Goal: Navigation & Orientation: Find specific page/section

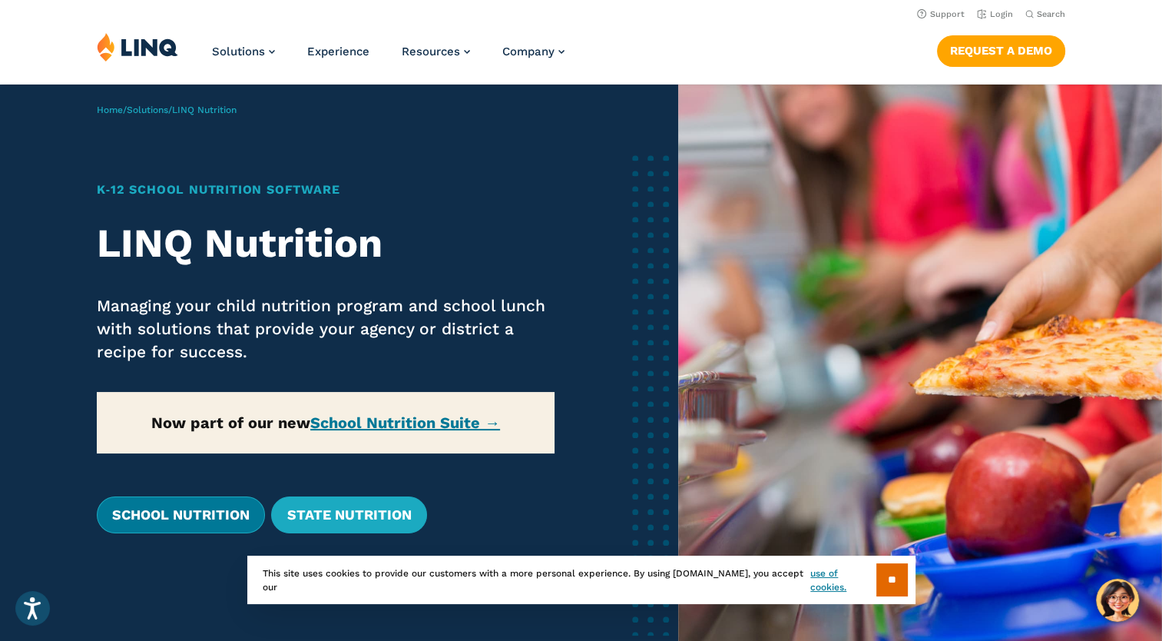
click at [161, 505] on link "School Nutrition" at bounding box center [181, 514] width 168 height 37
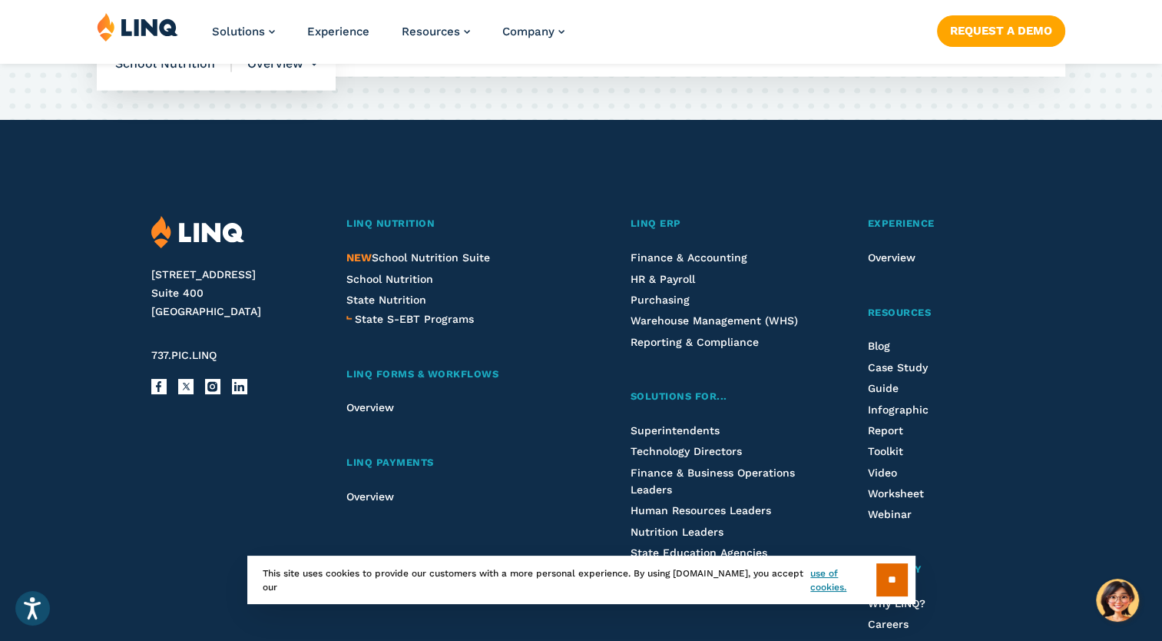
scroll to position [4070, 0]
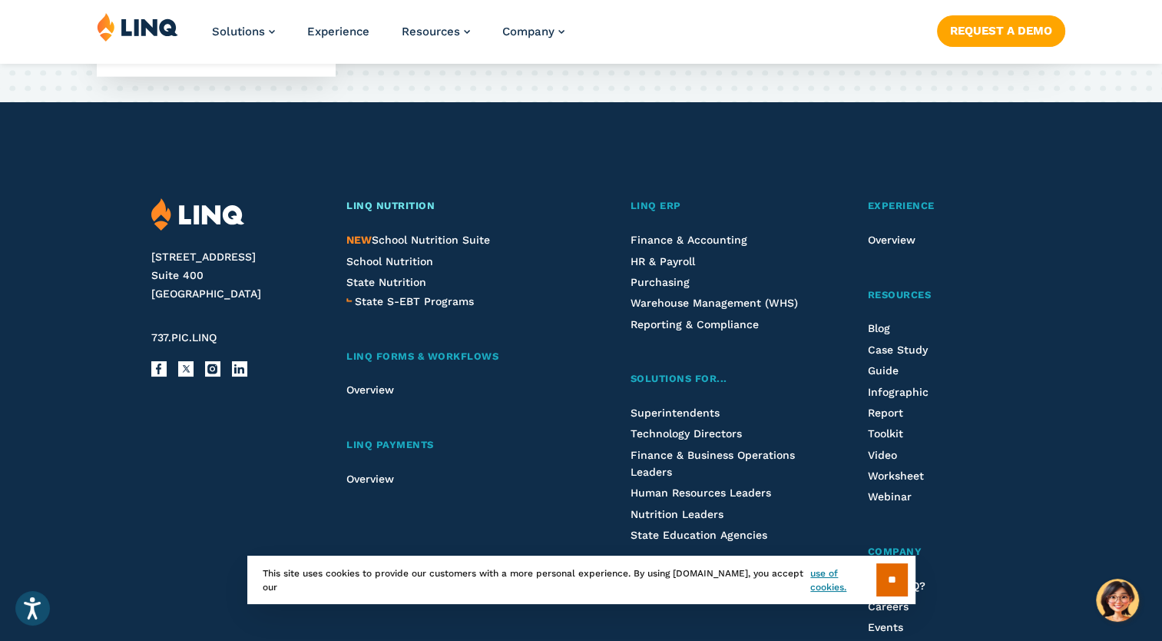
click at [404, 200] on span "LINQ Nutrition" at bounding box center [390, 206] width 88 height 12
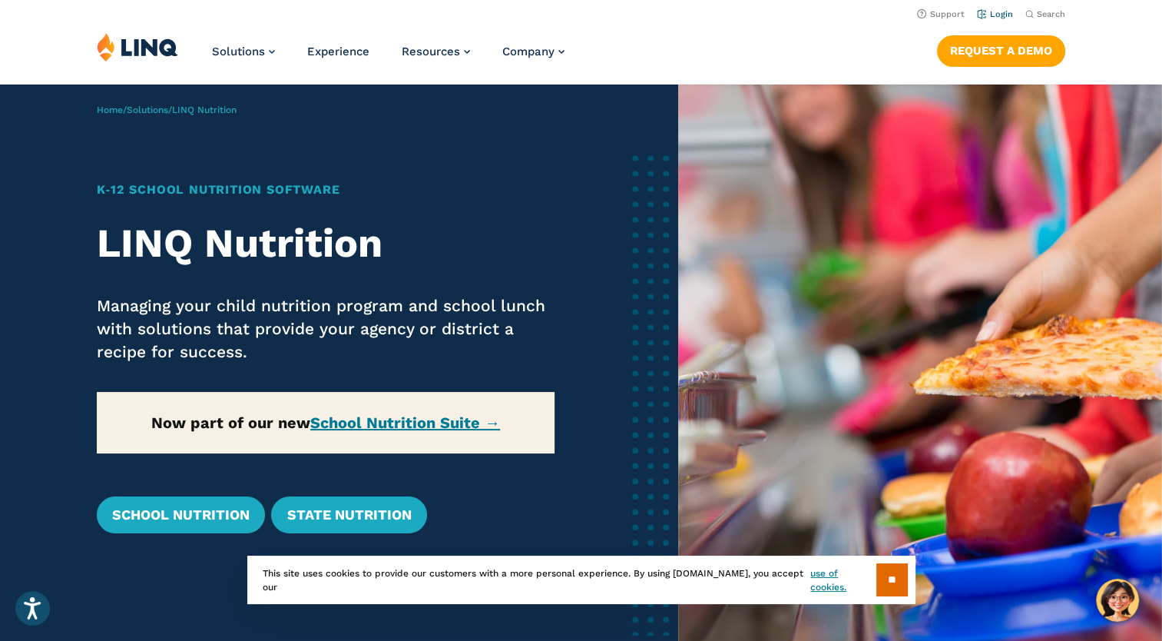
click at [992, 14] on link "Login" at bounding box center [995, 14] width 36 height 10
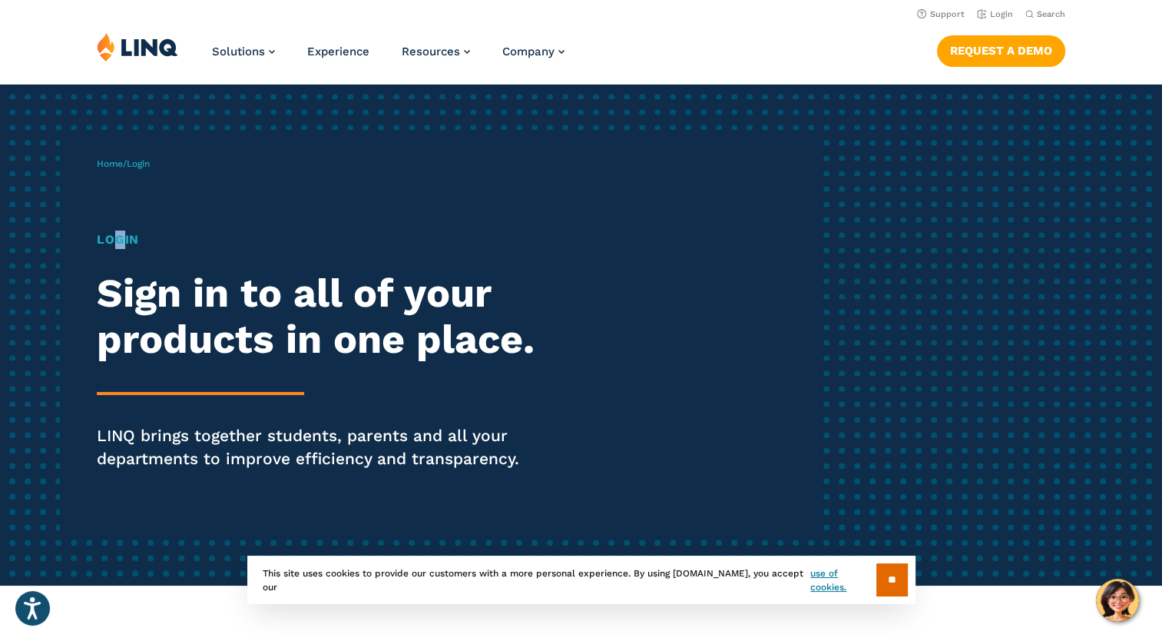
click at [117, 247] on h1 "Login" at bounding box center [321, 239] width 448 height 18
click at [111, 237] on h1 "Login" at bounding box center [321, 239] width 448 height 18
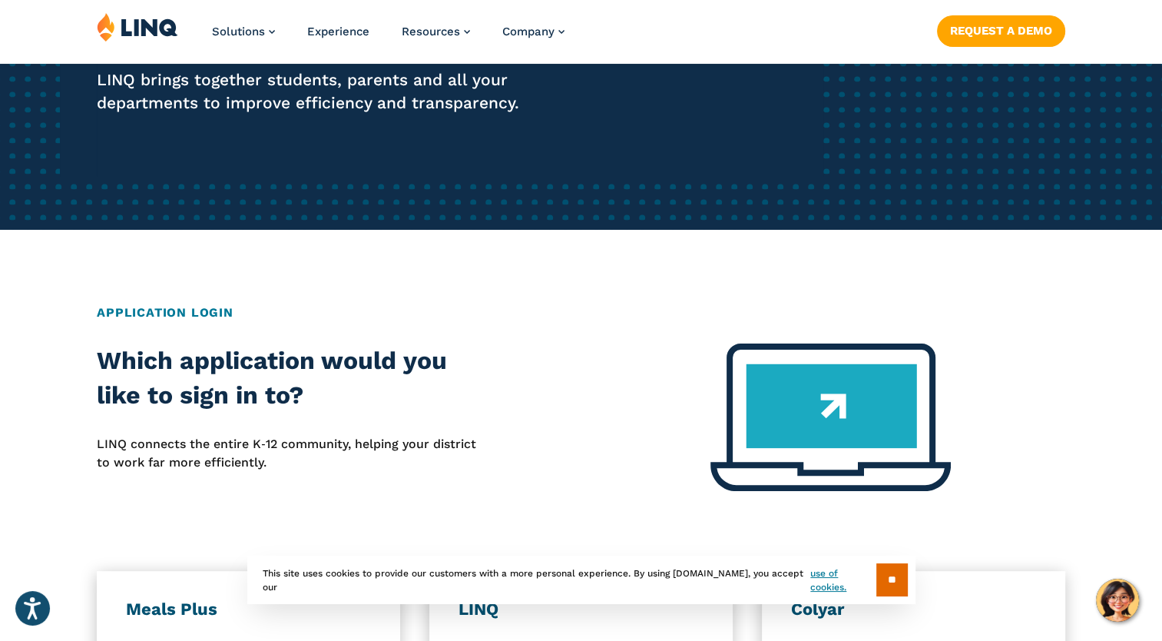
scroll to position [461, 0]
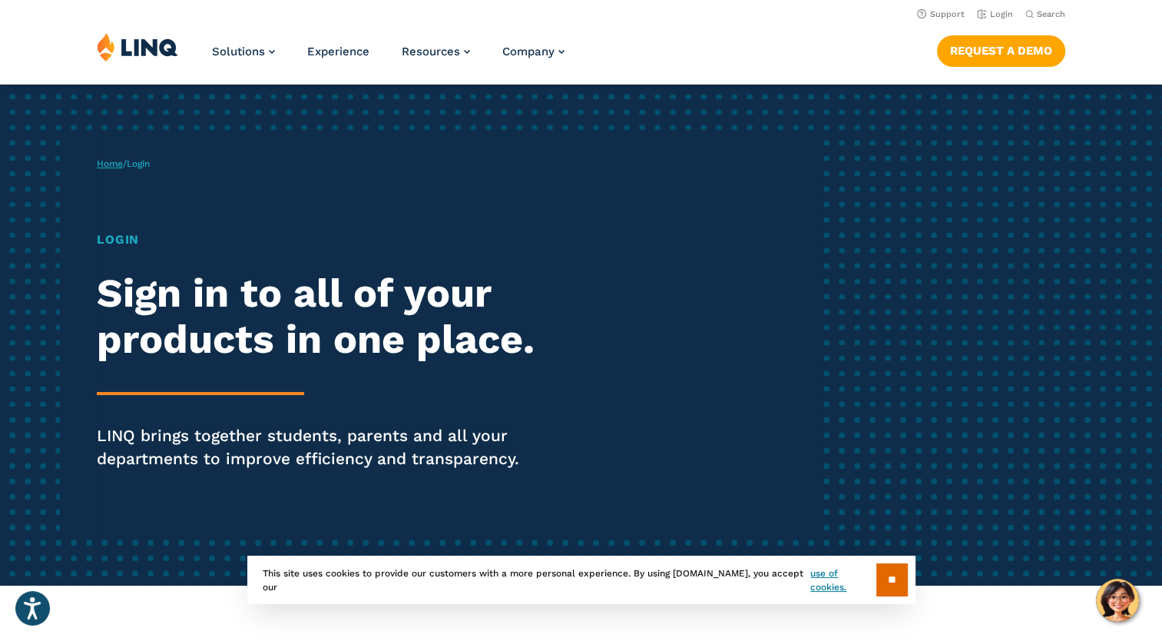
click at [104, 159] on link "Home" at bounding box center [110, 163] width 26 height 11
click at [137, 165] on span "Login" at bounding box center [138, 163] width 23 height 11
click at [150, 164] on span "Login" at bounding box center [138, 163] width 23 height 11
click at [150, 167] on span "Login" at bounding box center [138, 163] width 23 height 11
click at [147, 163] on span "Login" at bounding box center [138, 163] width 23 height 11
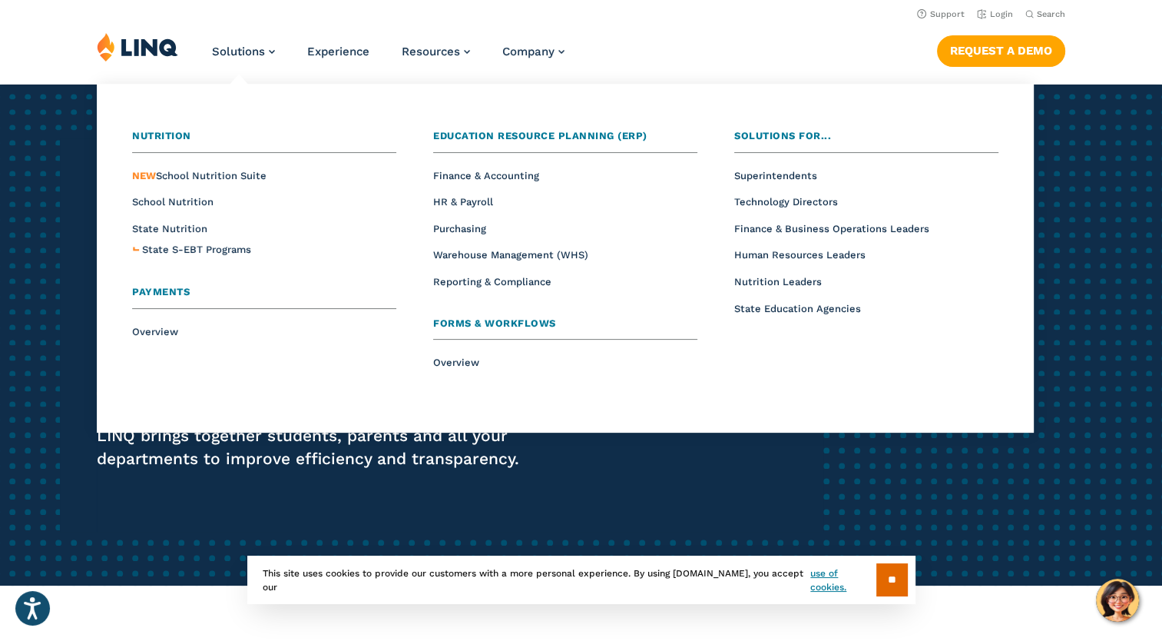
click at [220, 67] on li "Solutions Nutrition Overview NEW School Nutrition Suite School Nutrition State …" at bounding box center [243, 57] width 63 height 51
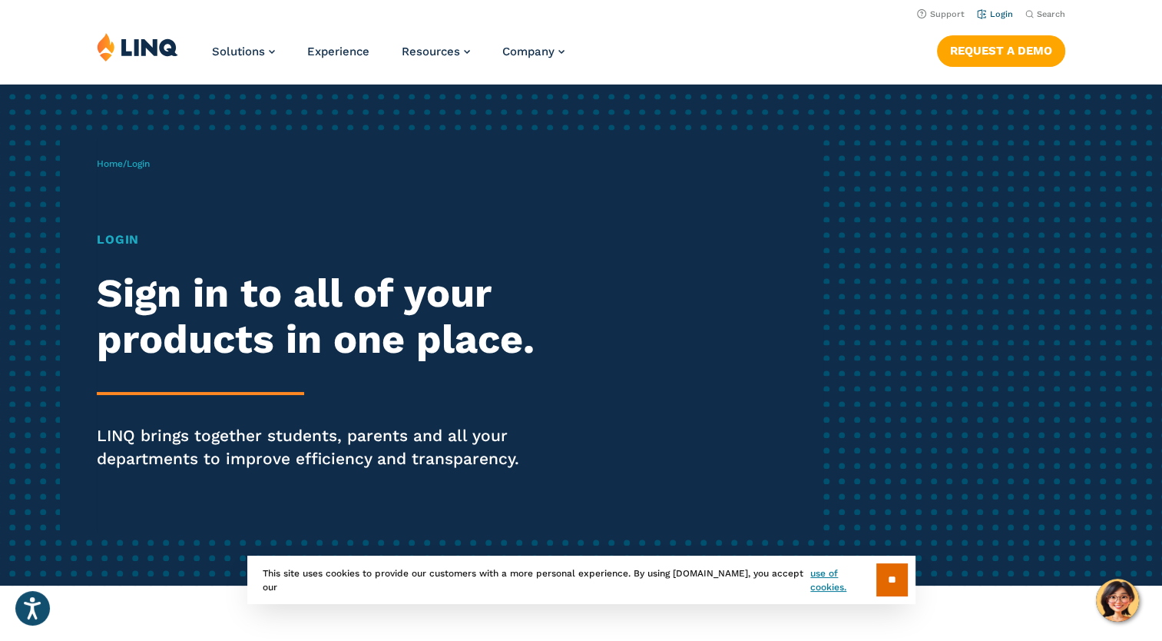
click at [1000, 17] on link "Login" at bounding box center [995, 14] width 36 height 10
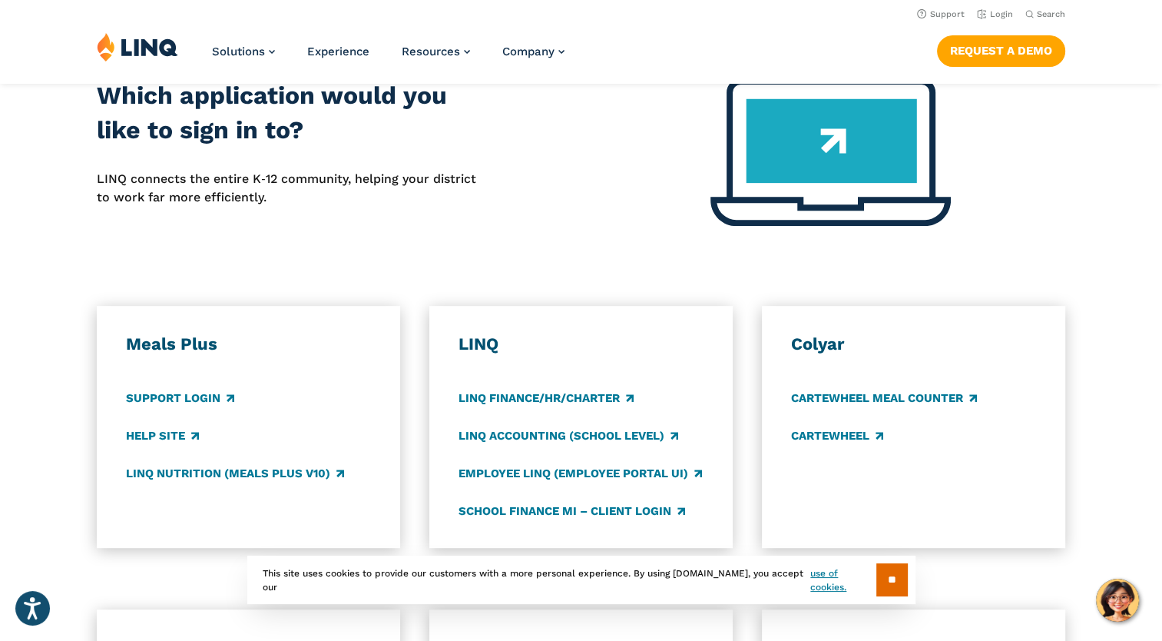
scroll to position [538, 0]
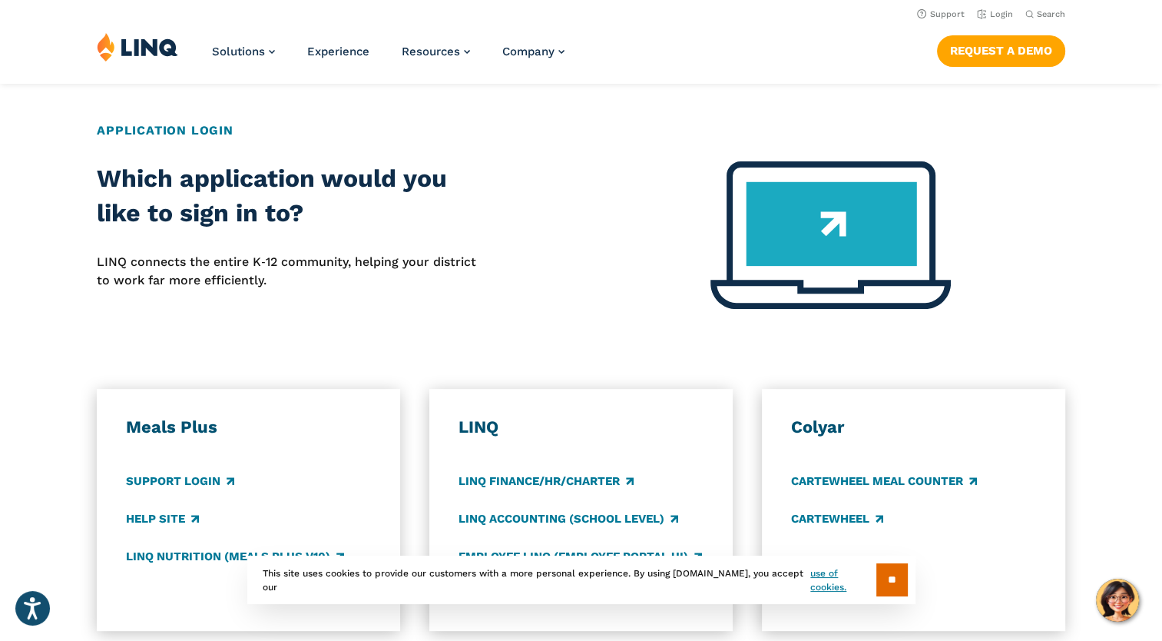
click at [109, 181] on h2 "Which application would you like to sign in to?" at bounding box center [290, 196] width 386 height 70
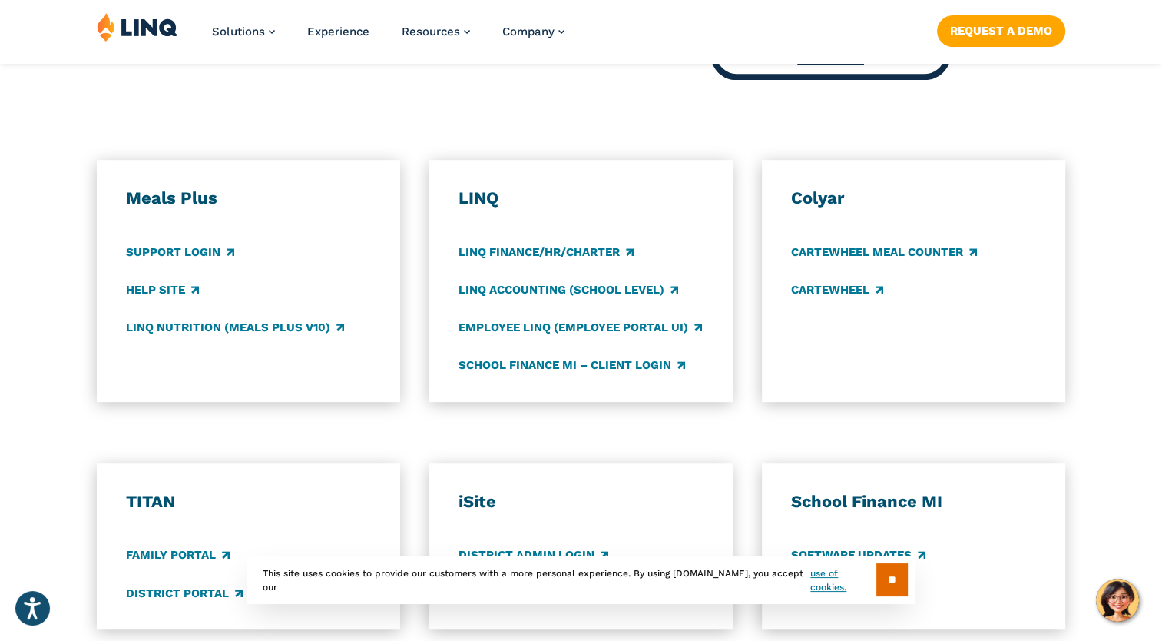
scroll to position [768, 0]
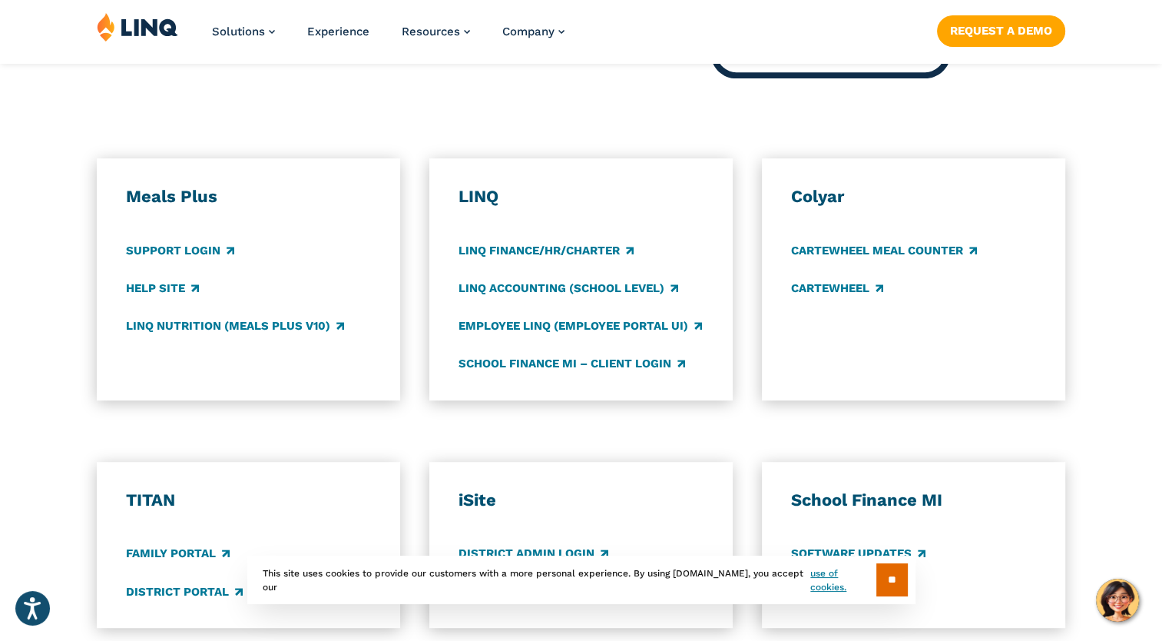
click at [476, 190] on h3 "LINQ" at bounding box center [581, 197] width 245 height 22
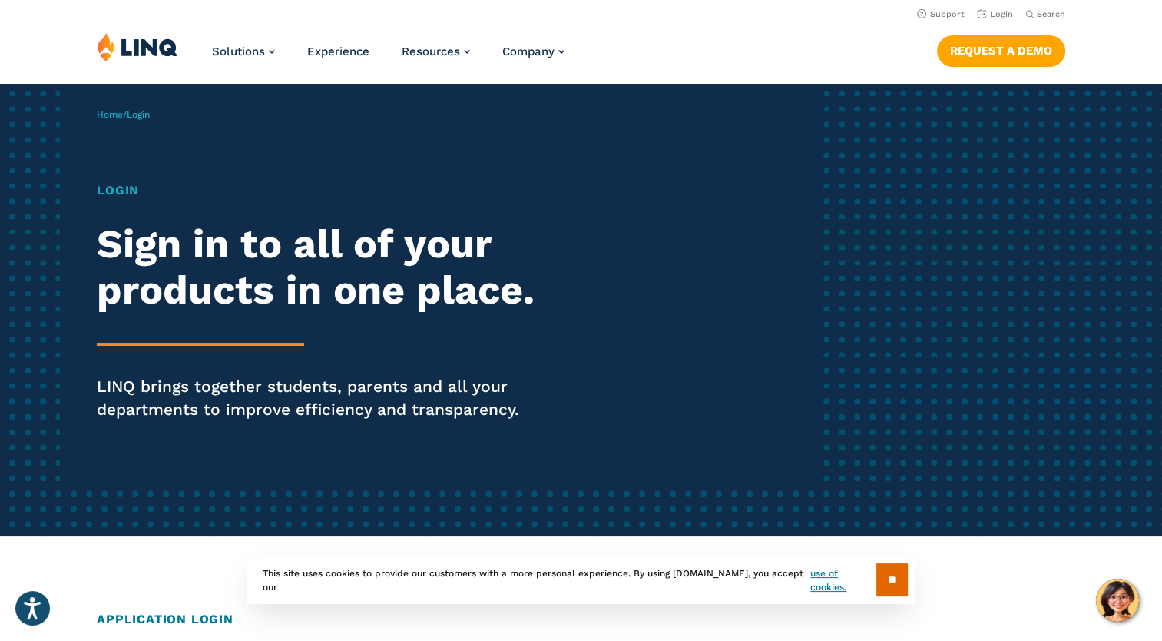
scroll to position [0, 0]
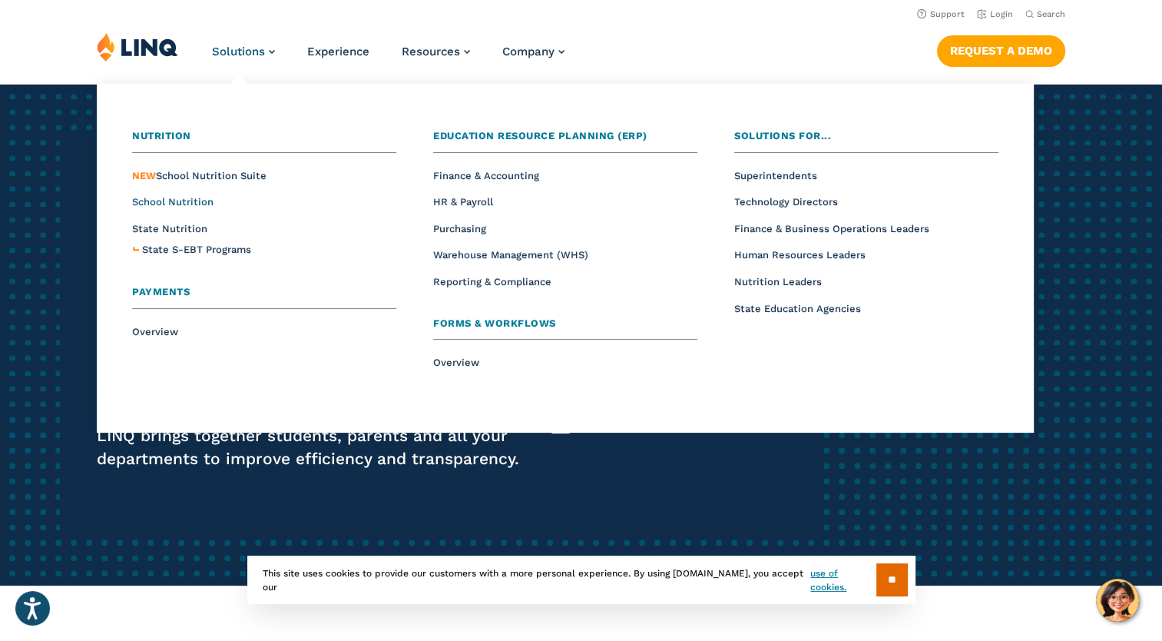
click at [179, 201] on span "School Nutrition" at bounding box center [172, 202] width 81 height 12
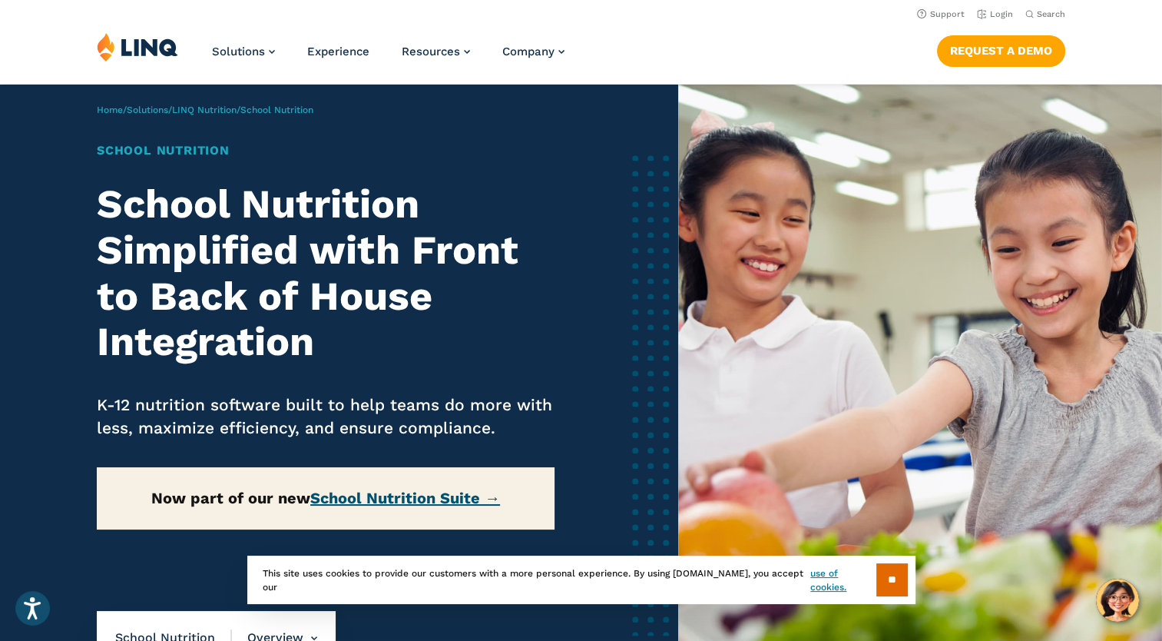
click at [353, 492] on link "School Nutrition Suite →" at bounding box center [405, 497] width 190 height 18
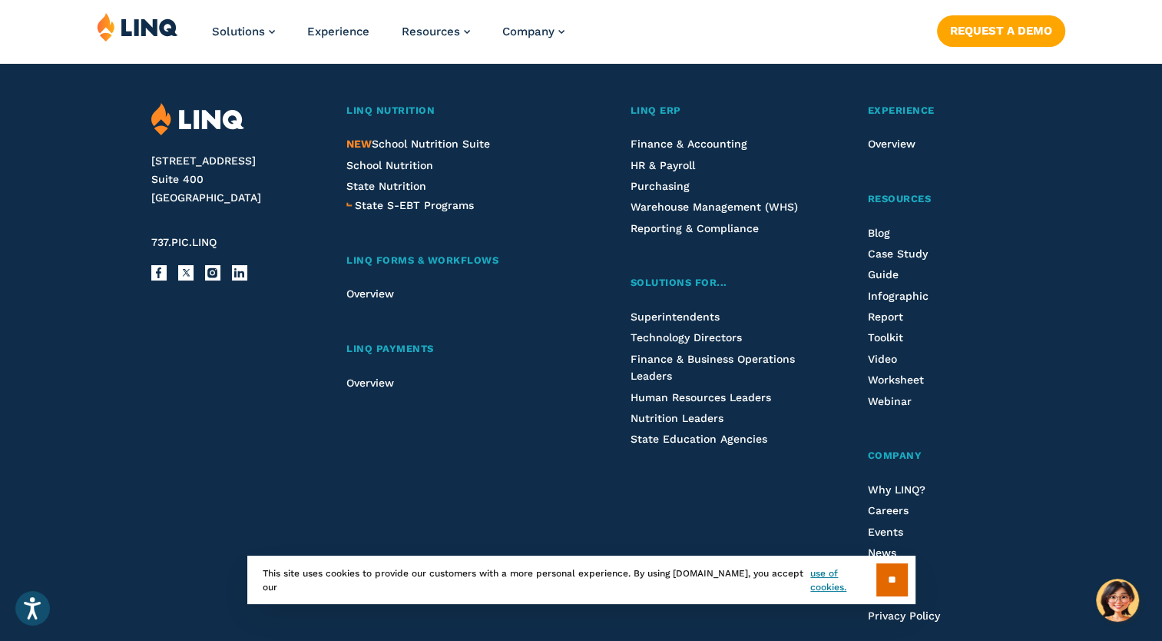
scroll to position [1843, 0]
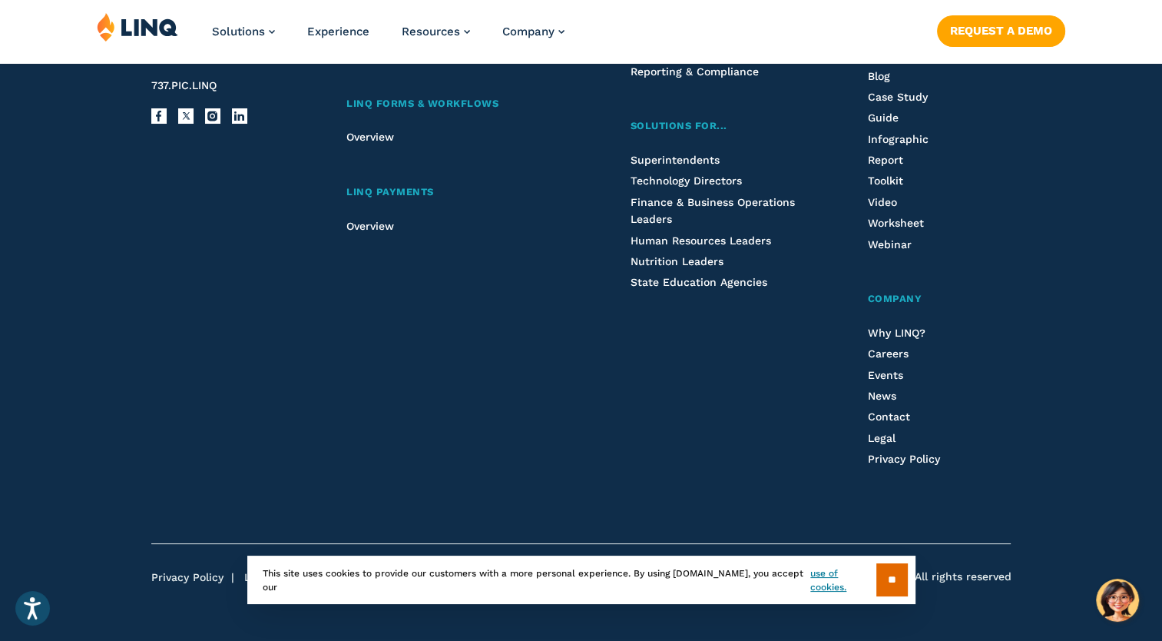
click at [409, 422] on div "LINQ Nutrition NEW School Nutrition Suite School Nutrition State Nutrition Stat…" at bounding box center [456, 226] width 220 height 560
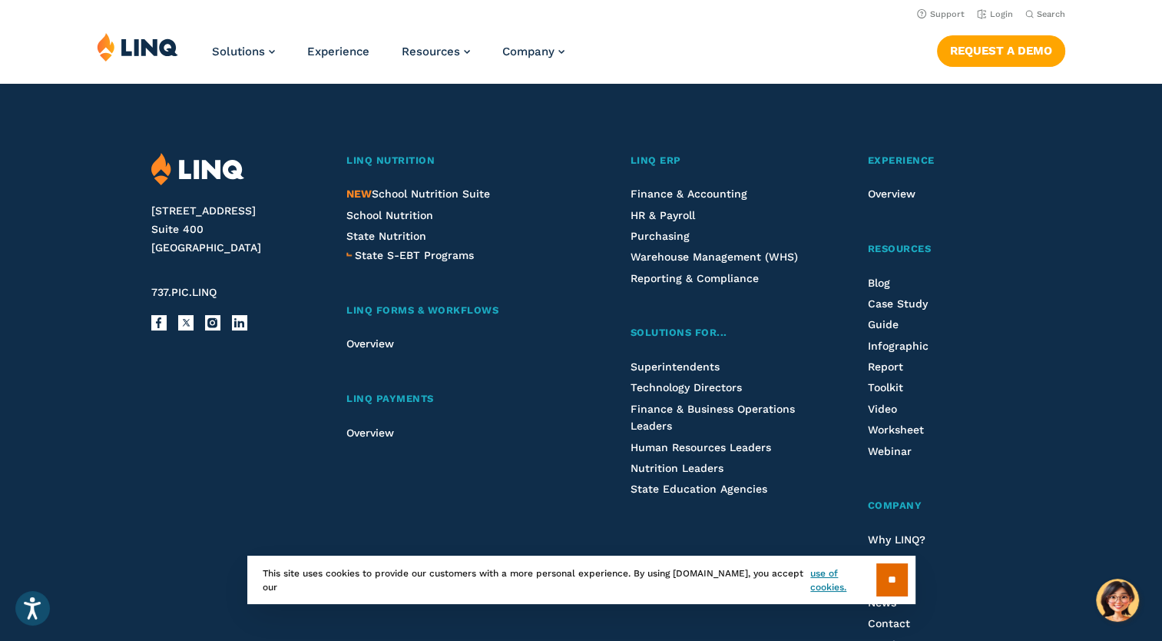
scroll to position [1726, 0]
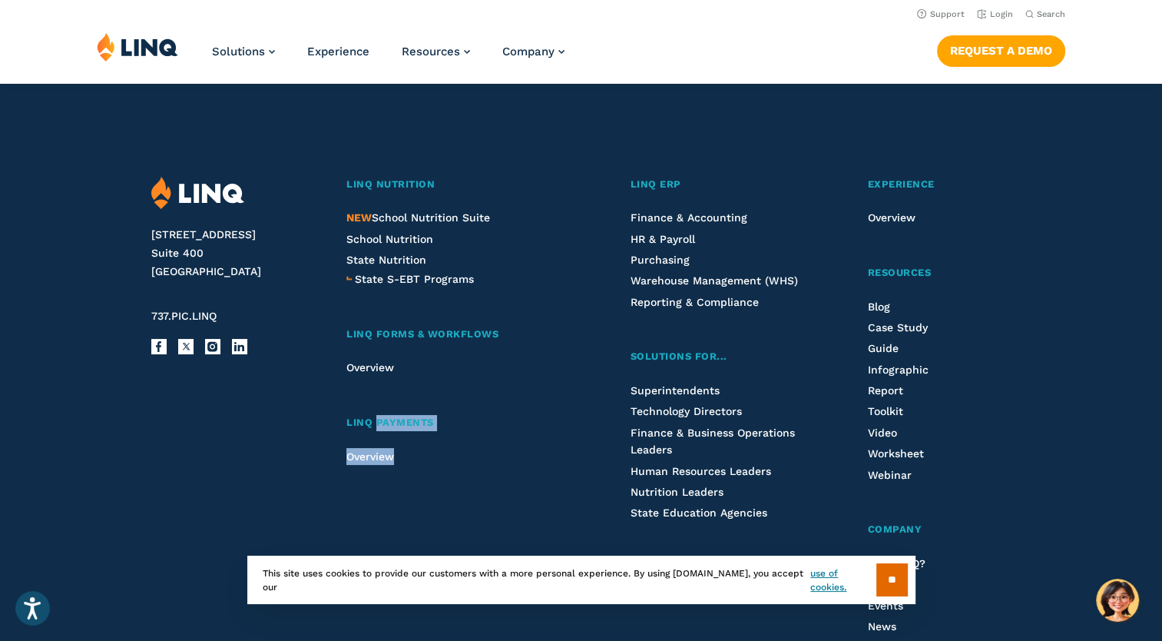
click at [409, 422] on div "LINQ Nutrition NEW School Nutrition Suite School Nutrition State Nutrition Stat…" at bounding box center [456, 457] width 220 height 560
click at [409, 422] on span "LINQ Payments" at bounding box center [390, 422] width 88 height 12
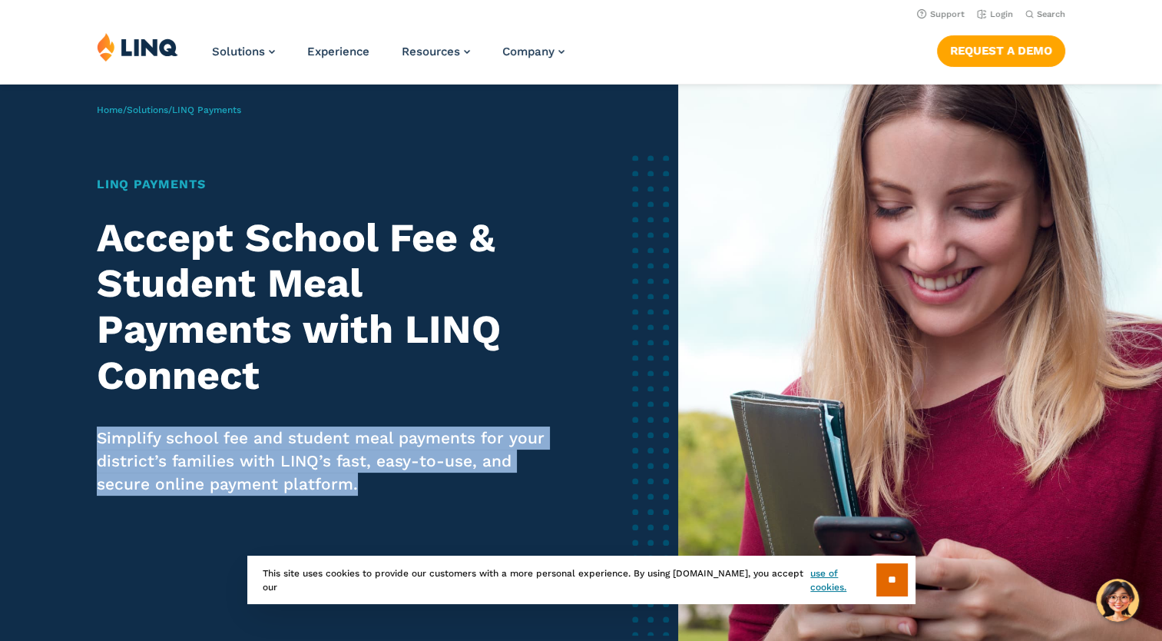
drag, startPoint x: 0, startPoint y: 0, endPoint x: 409, endPoint y: 422, distance: 587.7
click at [409, 422] on div "LINQ Payments Accept School Fee & Student Meal Payments with LINQ Connect Simpl…" at bounding box center [326, 357] width 458 height 364
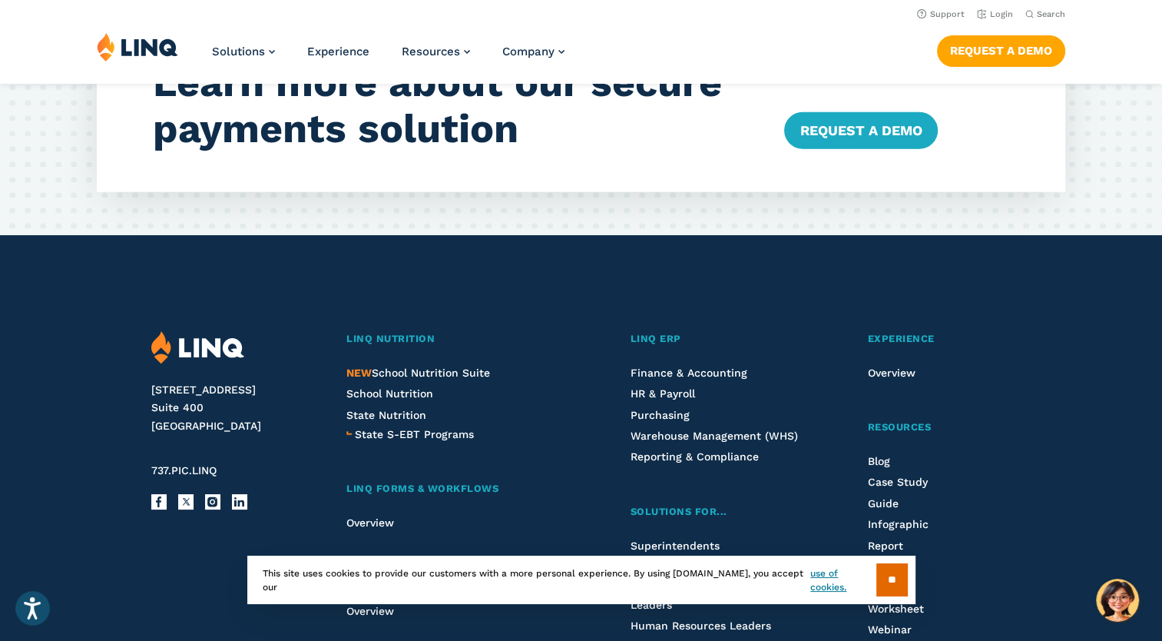
scroll to position [3765, 0]
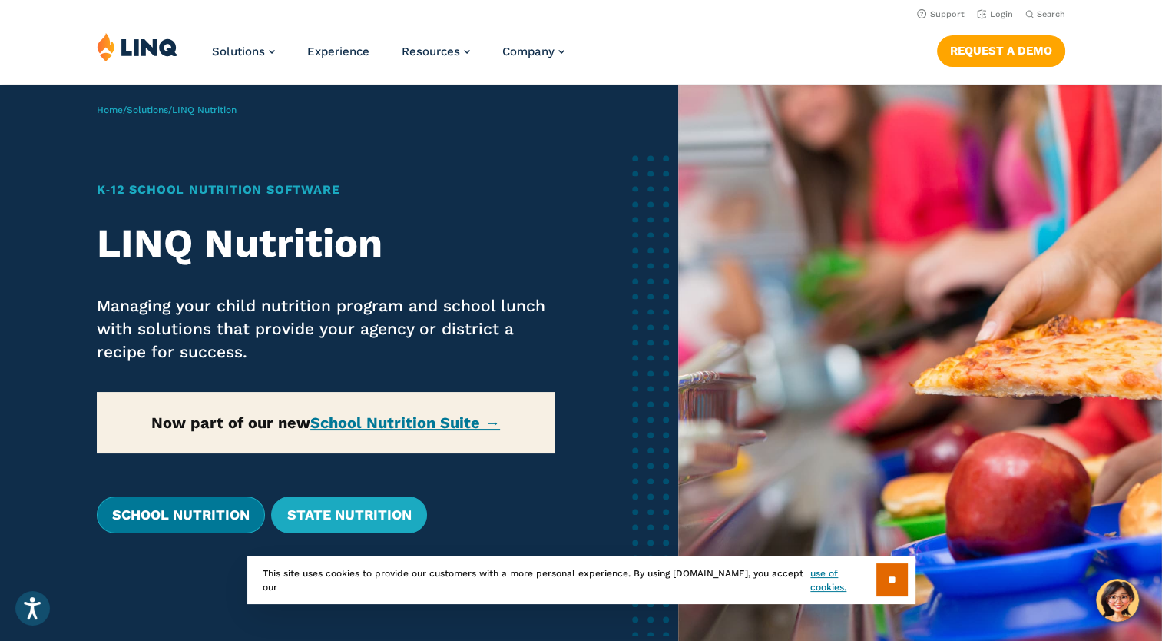
click at [147, 520] on link "School Nutrition" at bounding box center [181, 514] width 168 height 37
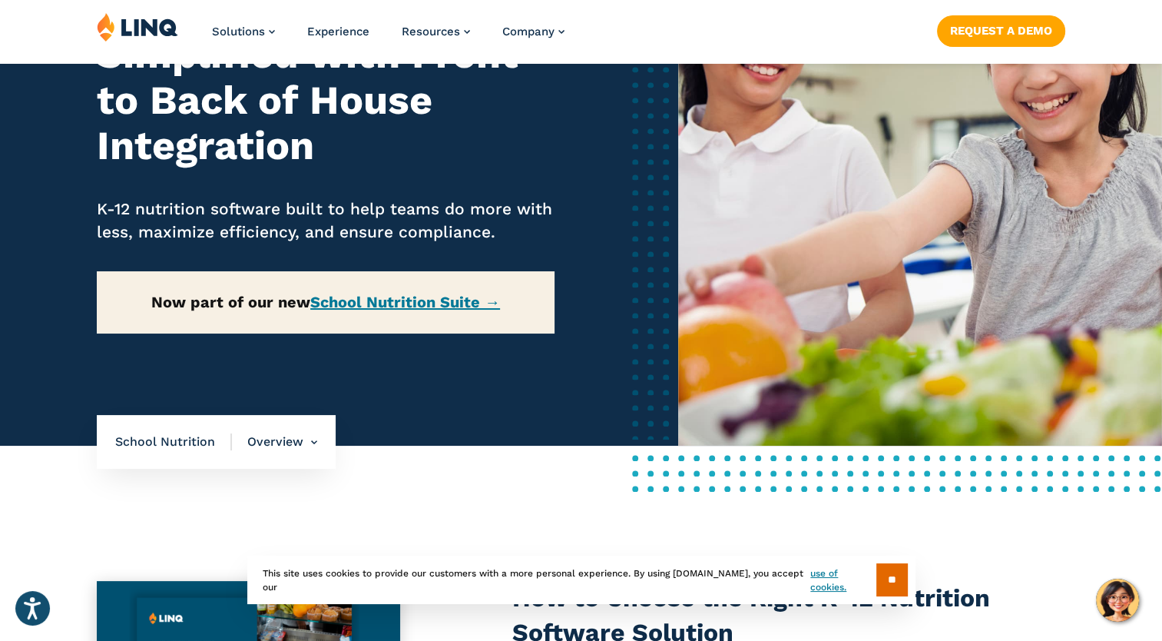
scroll to position [230, 0]
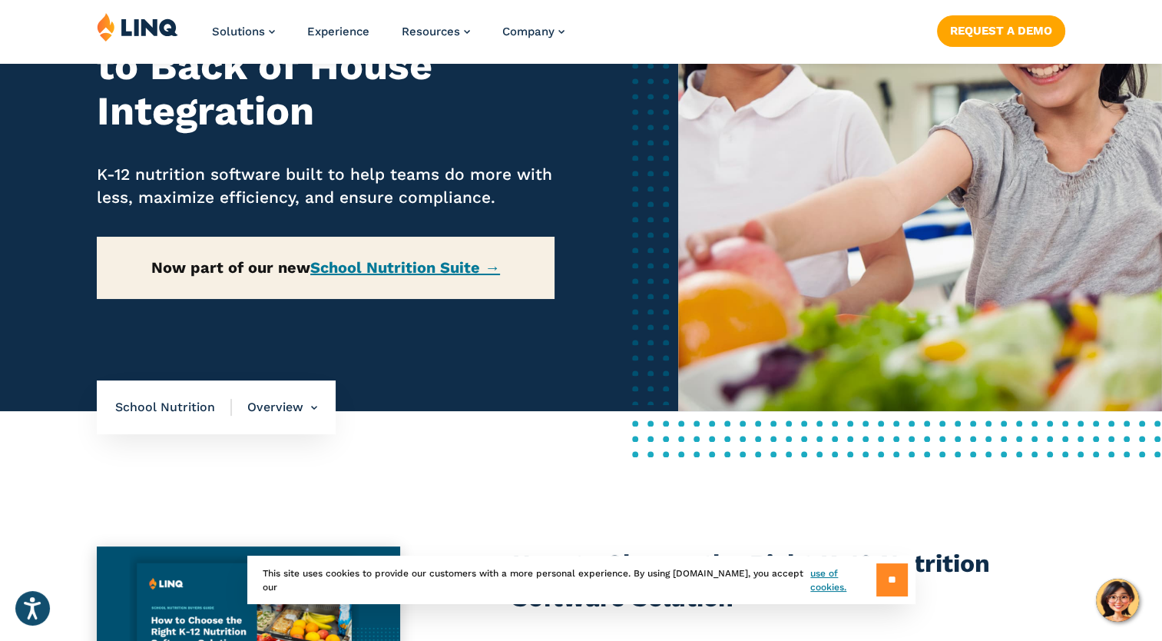
click at [885, 573] on input "**" at bounding box center [891, 579] width 31 height 33
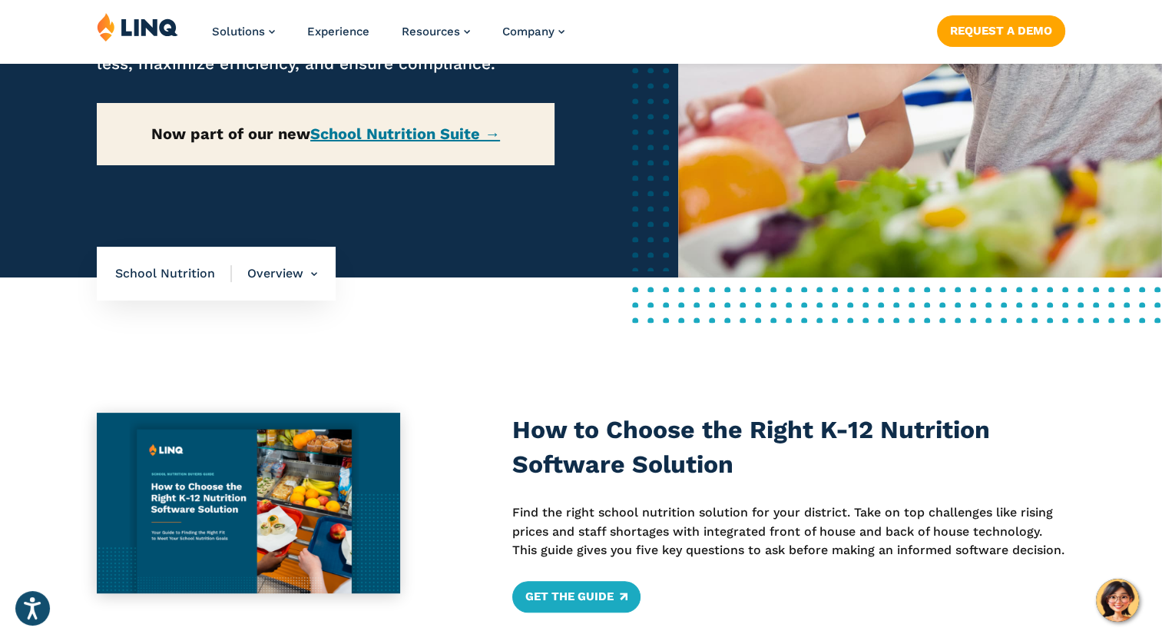
scroll to position [538, 0]
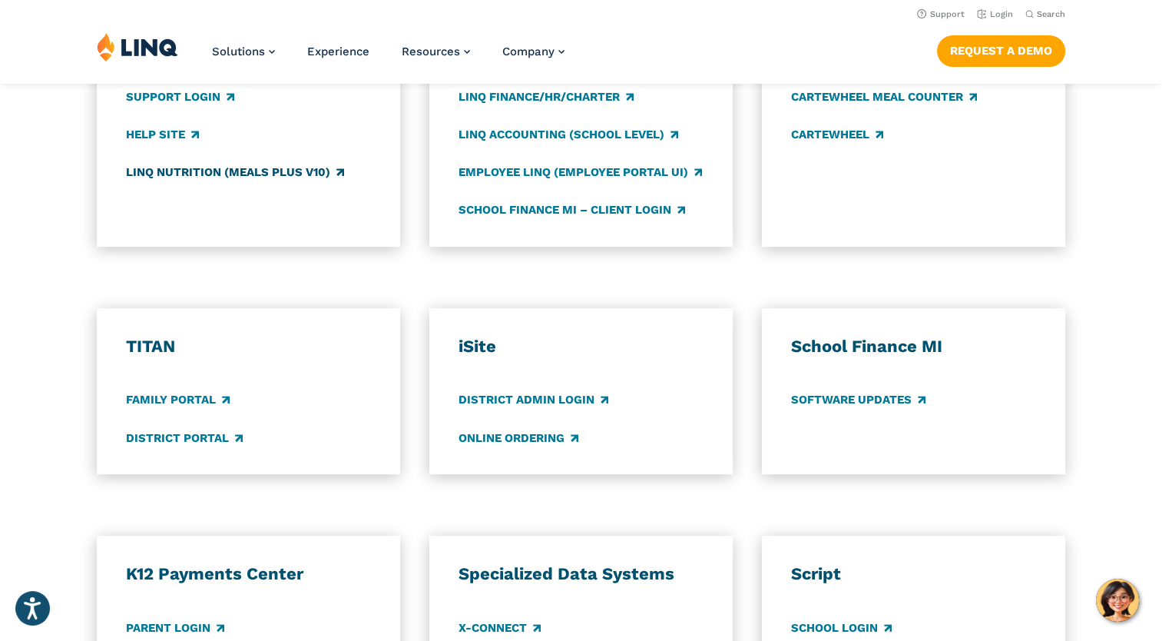
scroll to position [845, 0]
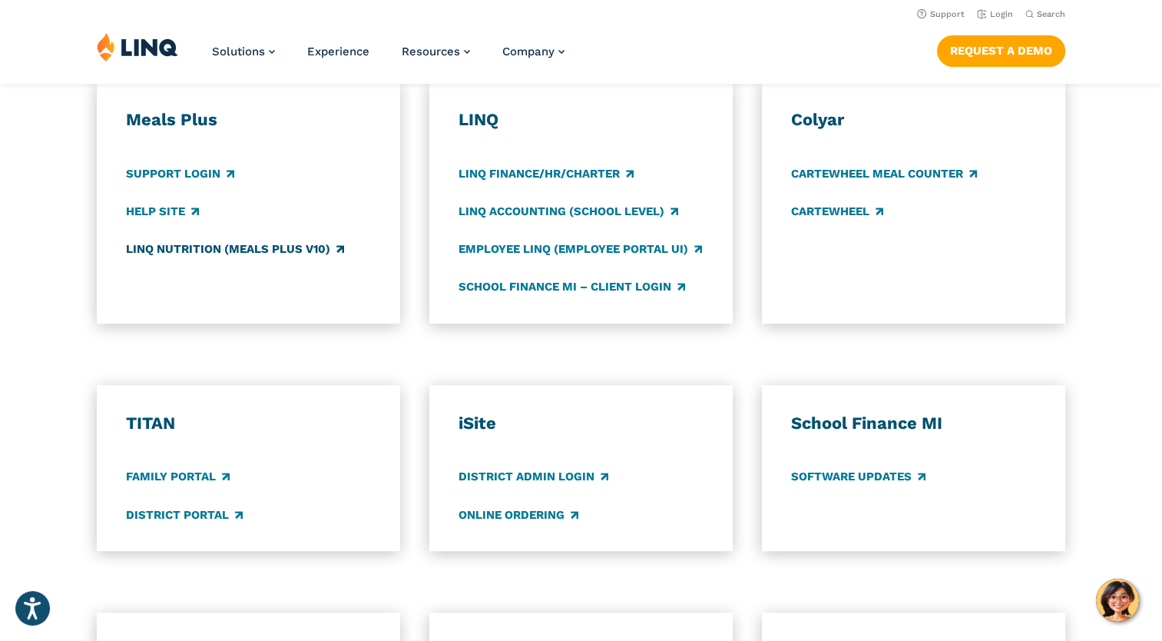
click at [172, 250] on link "LINQ Nutrition (Meals Plus v10)" at bounding box center [235, 248] width 218 height 17
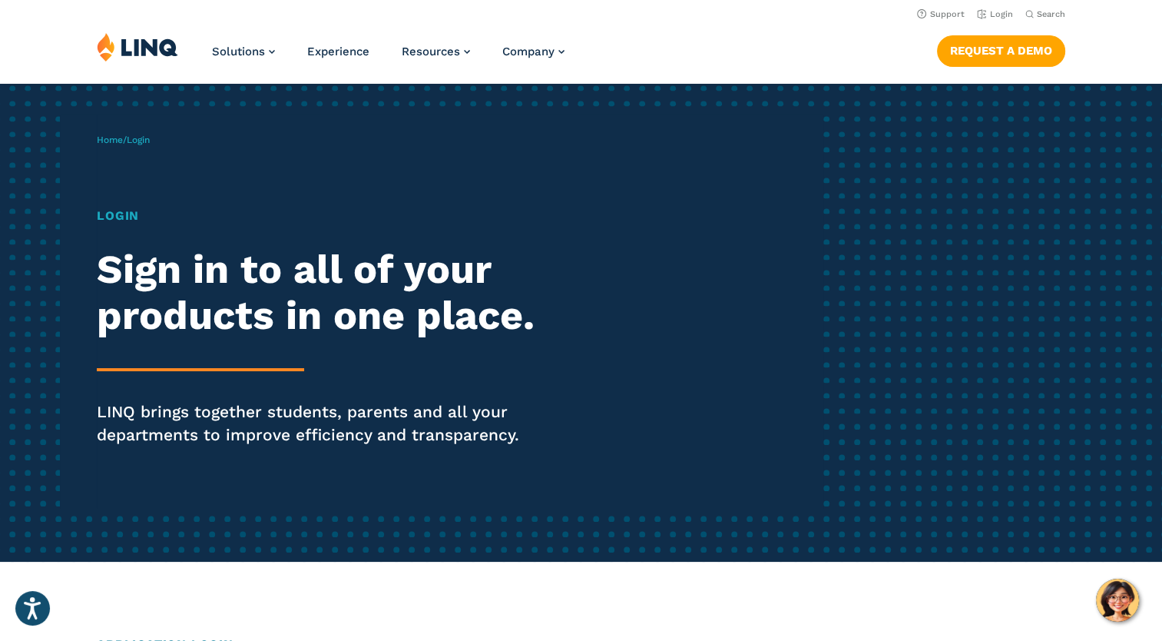
scroll to position [0, 0]
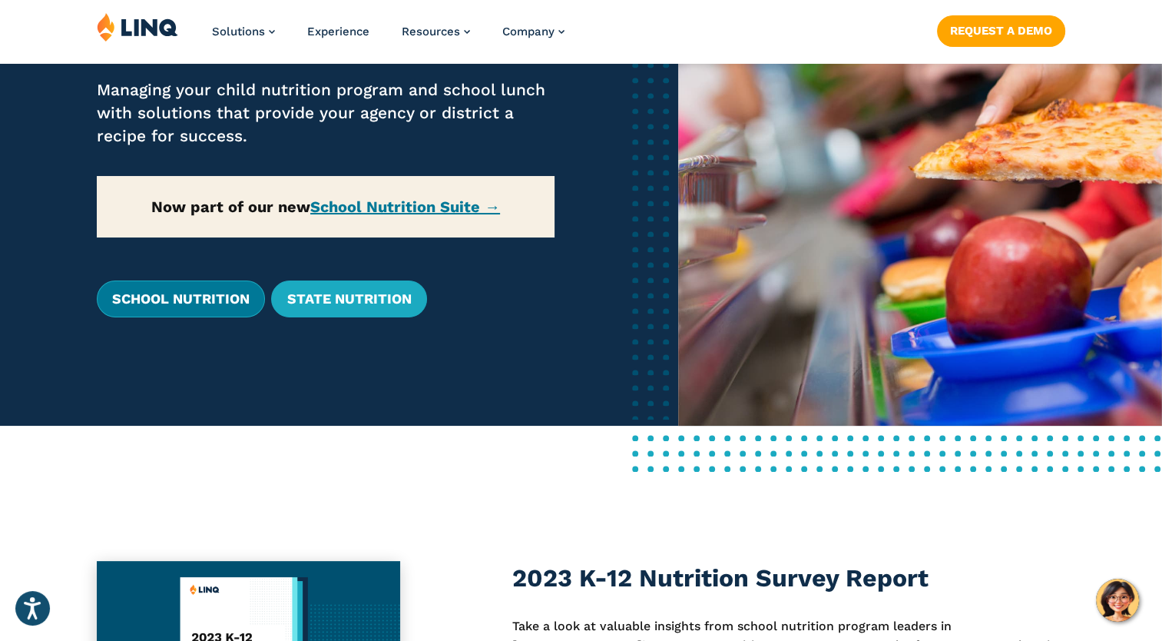
scroll to position [230, 0]
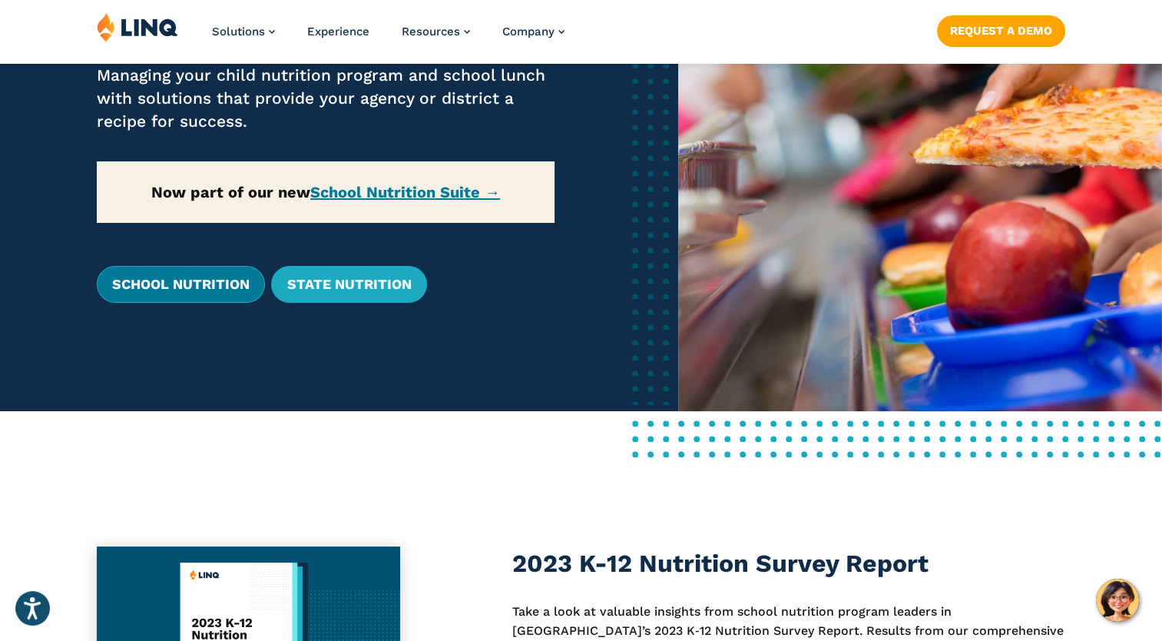
click at [141, 283] on link "School Nutrition" at bounding box center [181, 284] width 168 height 37
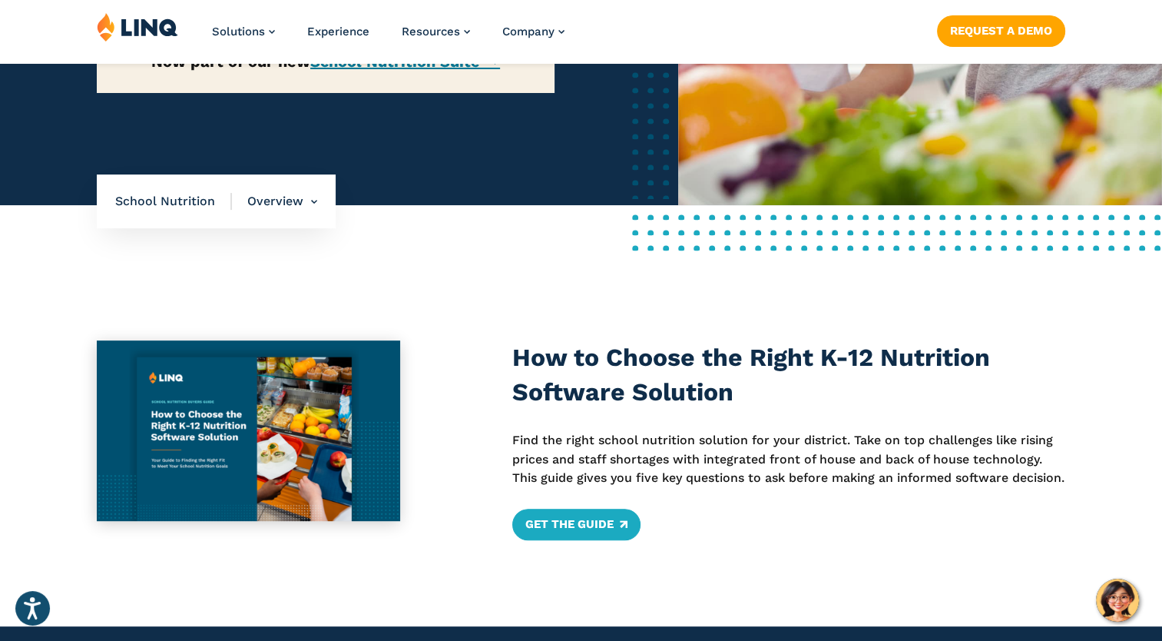
scroll to position [461, 0]
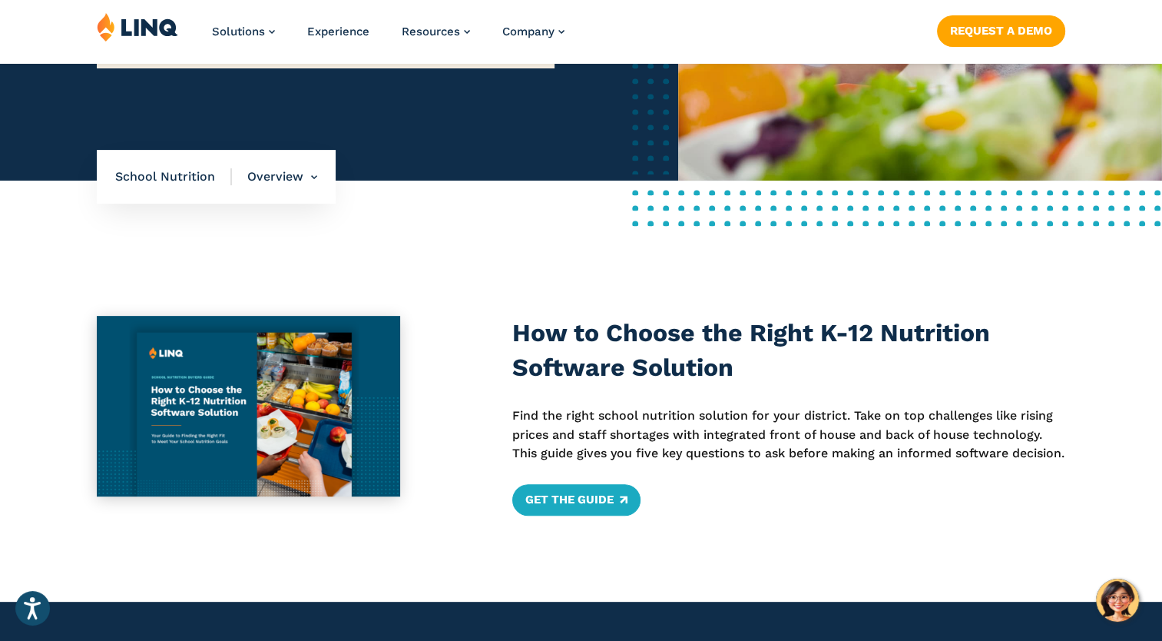
click at [157, 177] on span "School Nutrition" at bounding box center [173, 176] width 117 height 17
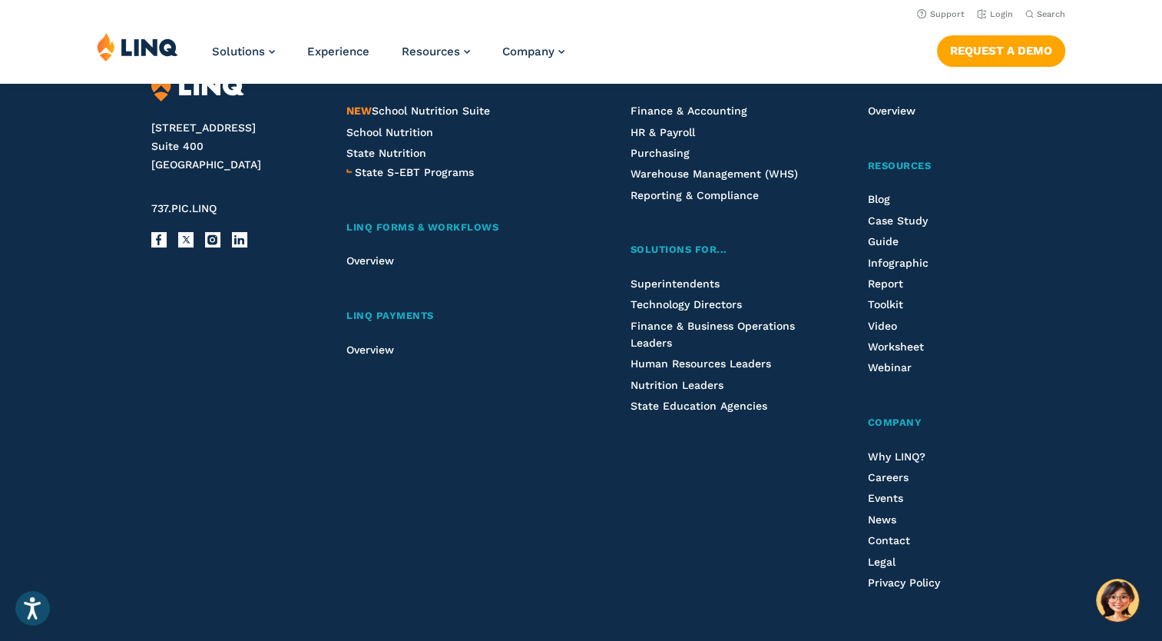
scroll to position [4123, 0]
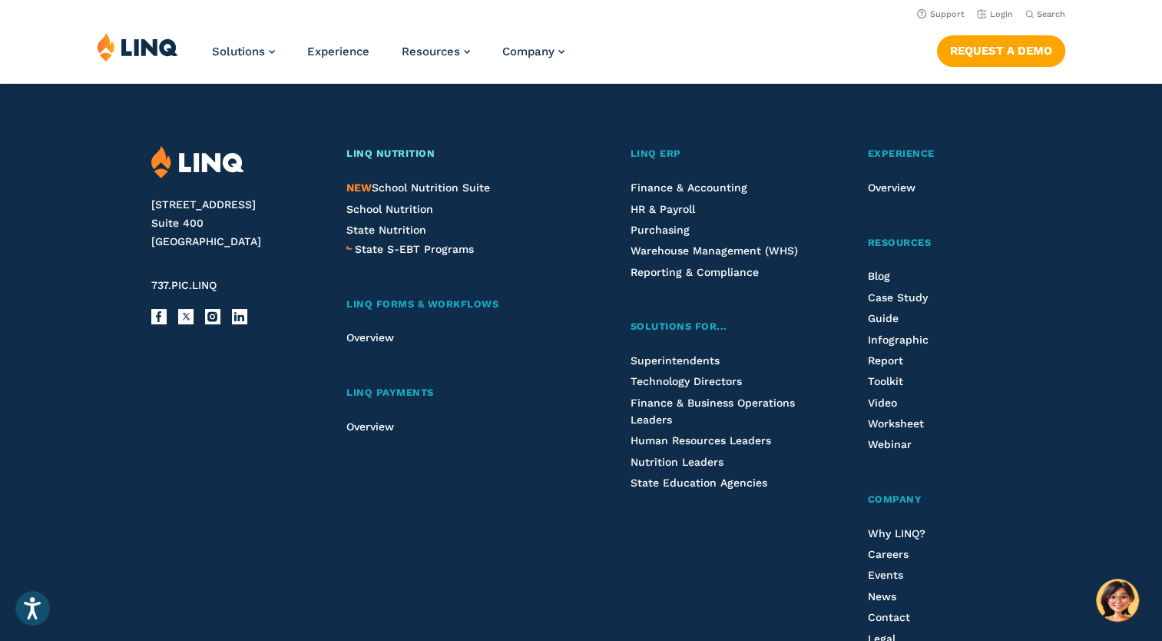
click at [425, 147] on span "LINQ Nutrition" at bounding box center [390, 153] width 88 height 12
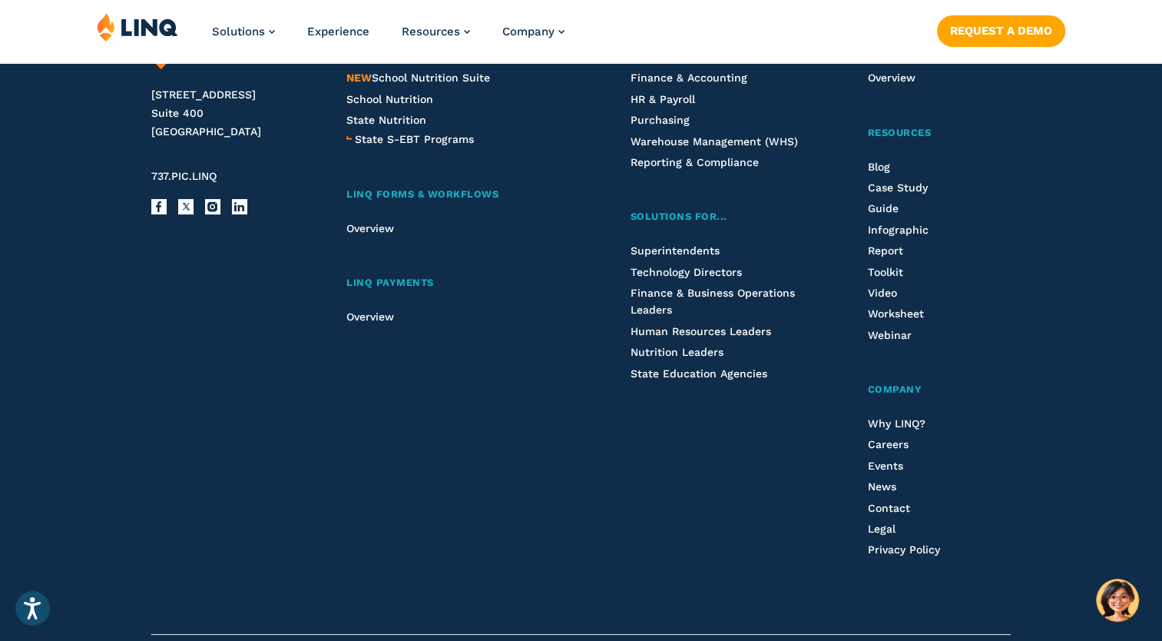
scroll to position [4070, 0]
